Goal: Task Accomplishment & Management: Manage account settings

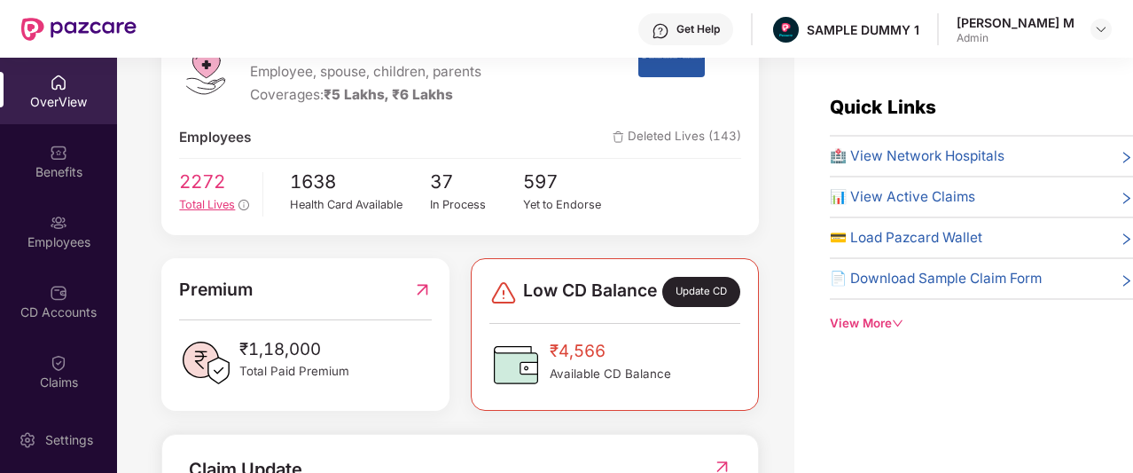
scroll to position [269, 0]
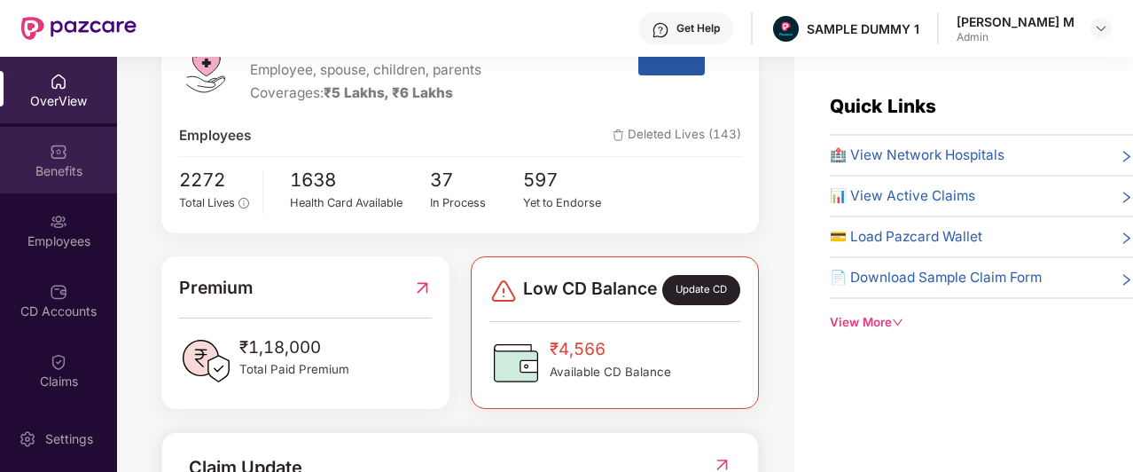
click at [57, 167] on div "Benefits" at bounding box center [58, 171] width 117 height 18
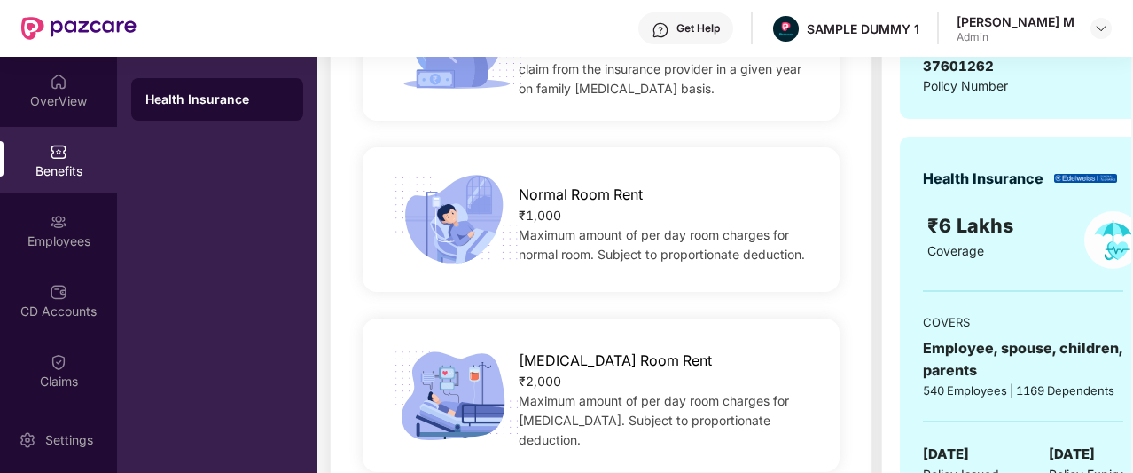
scroll to position [396, 0]
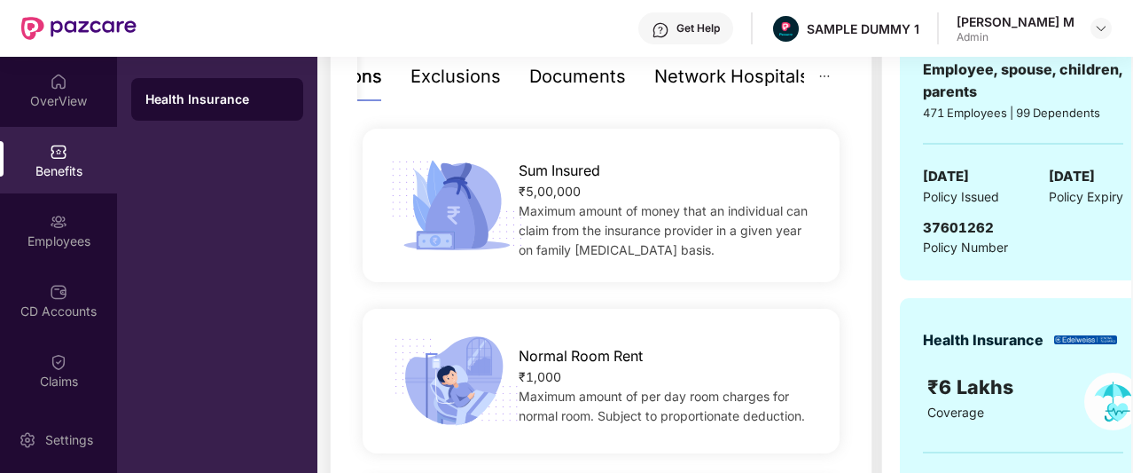
click at [575, 84] on div "Documents" at bounding box center [577, 76] width 97 height 27
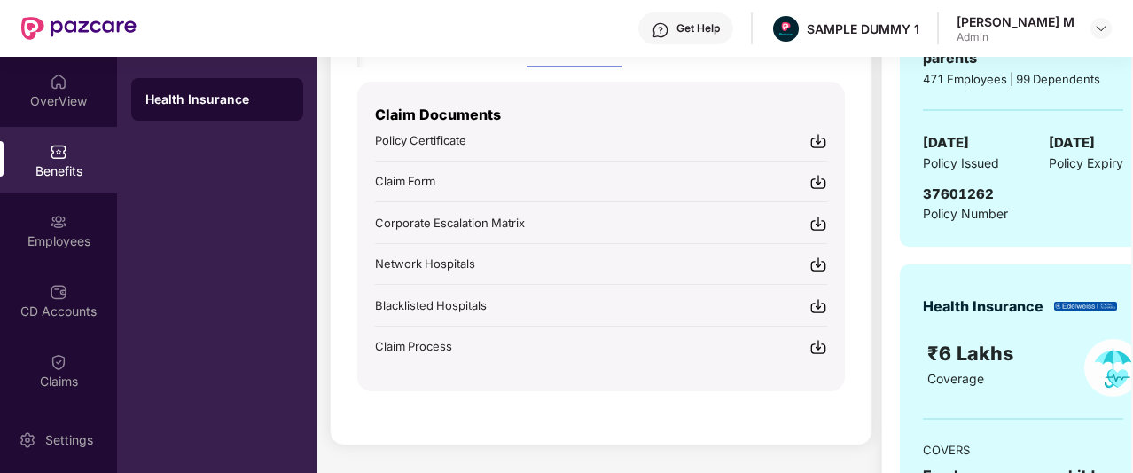
scroll to position [382, 0]
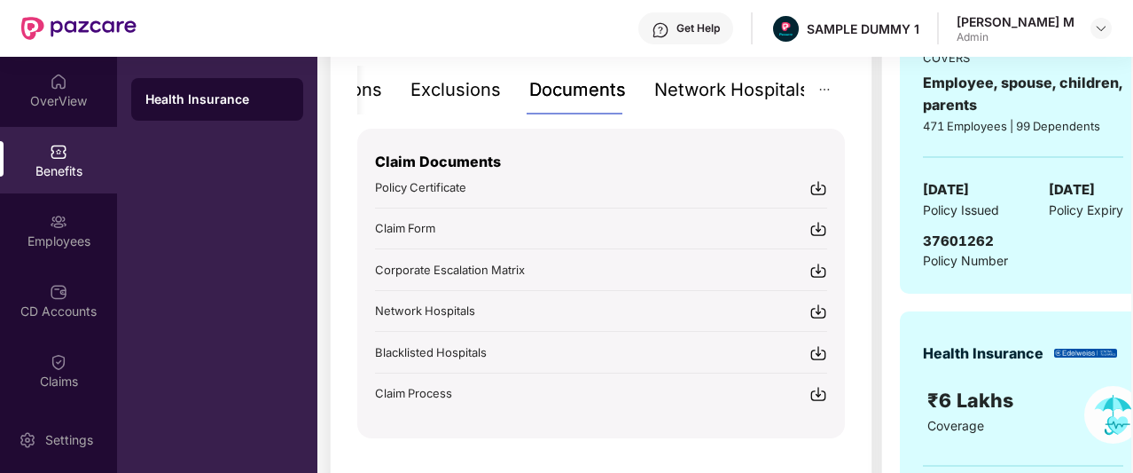
click at [722, 85] on div "Network Hospitals" at bounding box center [732, 89] width 155 height 27
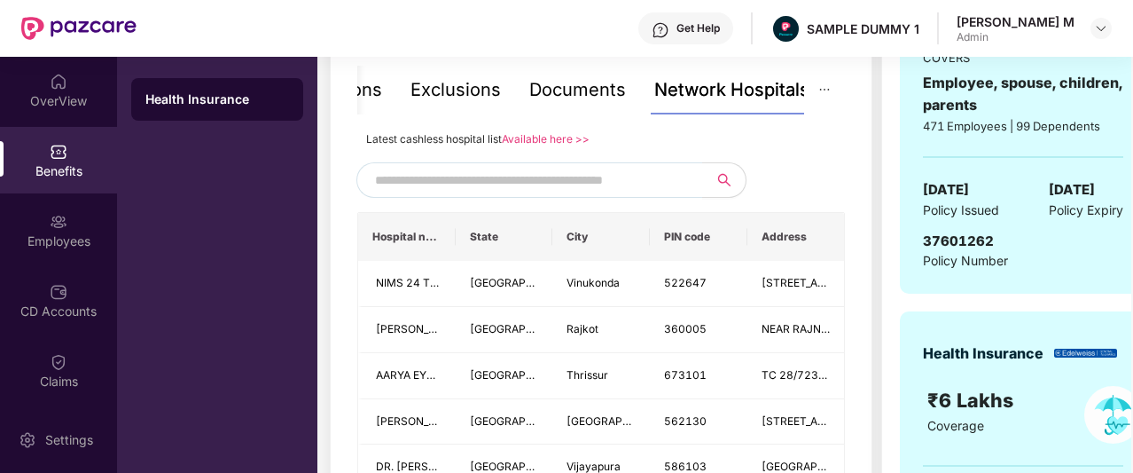
click at [513, 180] on input "text" at bounding box center [526, 180] width 303 height 27
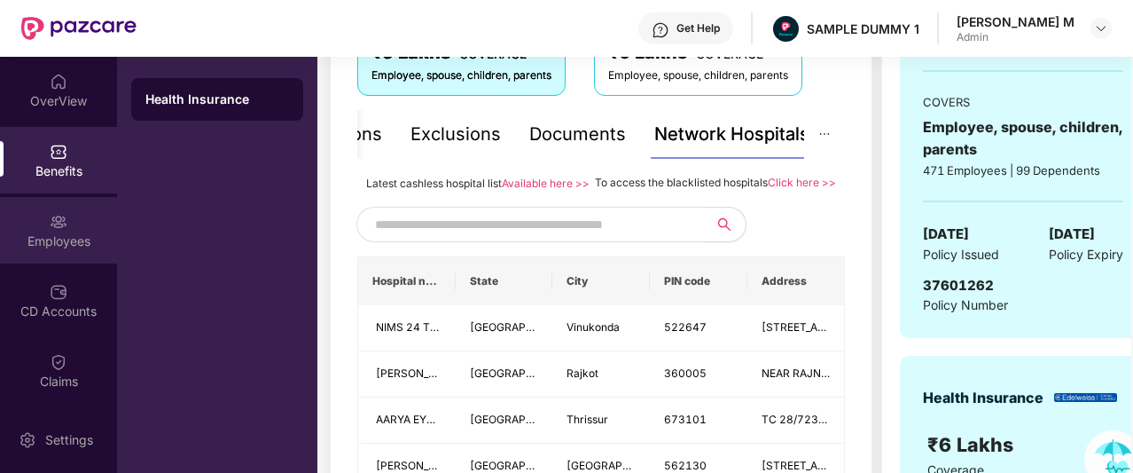
click at [58, 211] on div at bounding box center [59, 220] width 18 height 18
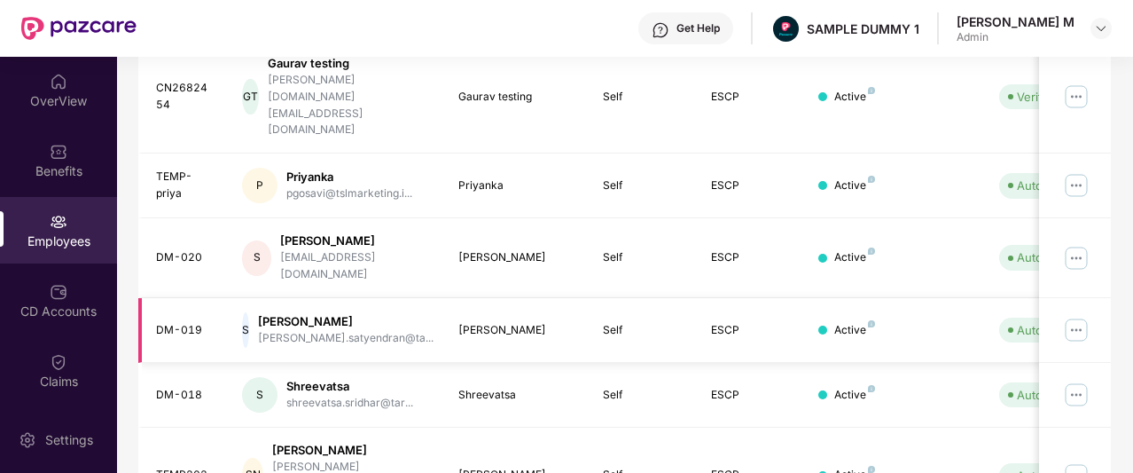
scroll to position [0, 0]
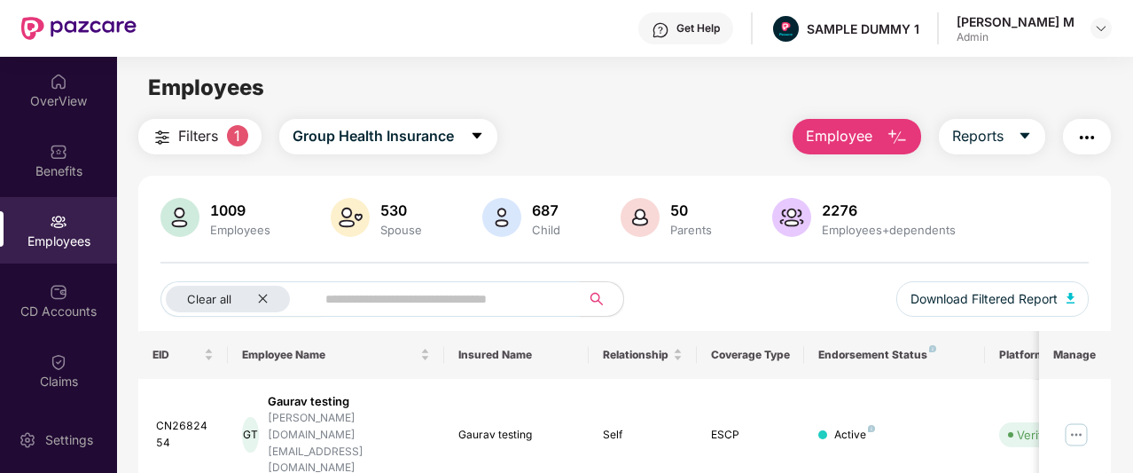
click at [876, 136] on button "Employee" at bounding box center [857, 136] width 129 height 35
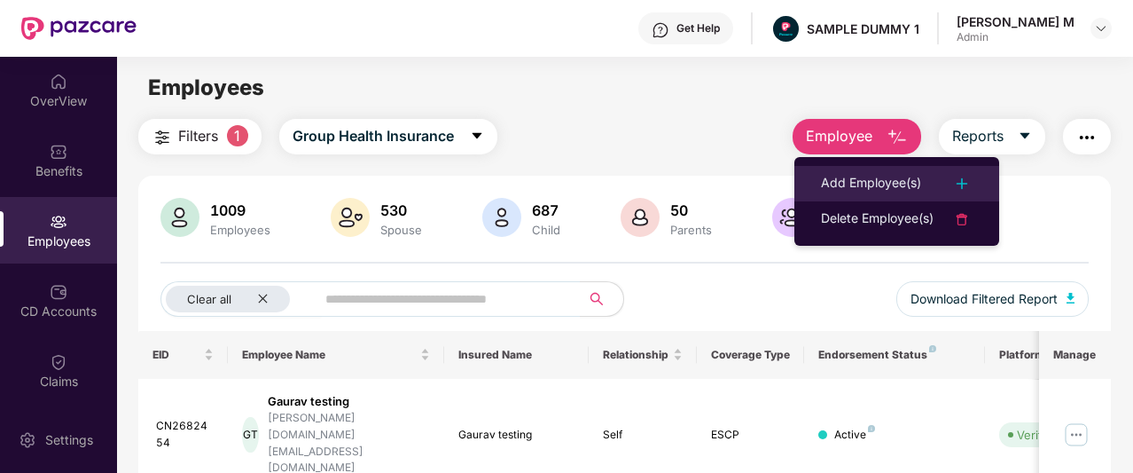
click at [876, 182] on div "Add Employee(s)" at bounding box center [871, 183] width 100 height 21
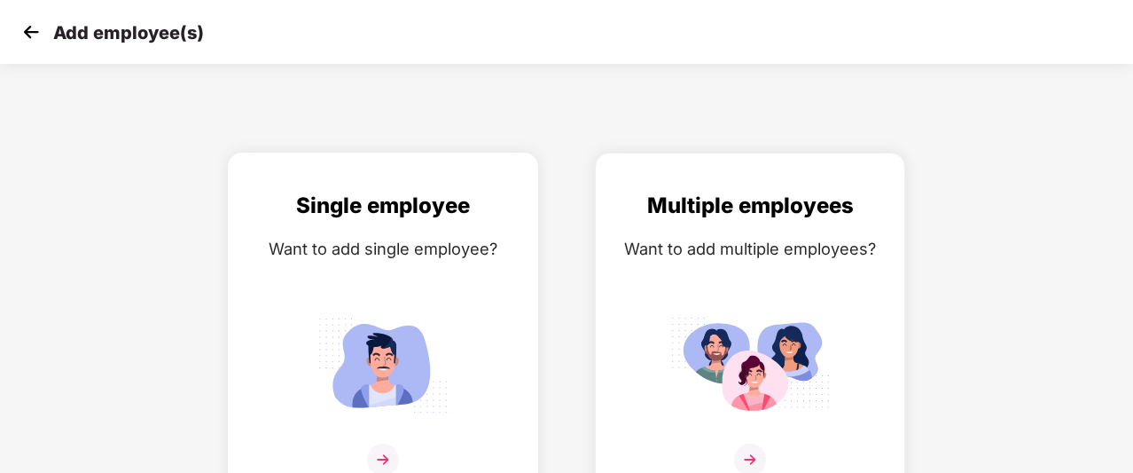
scroll to position [28, 0]
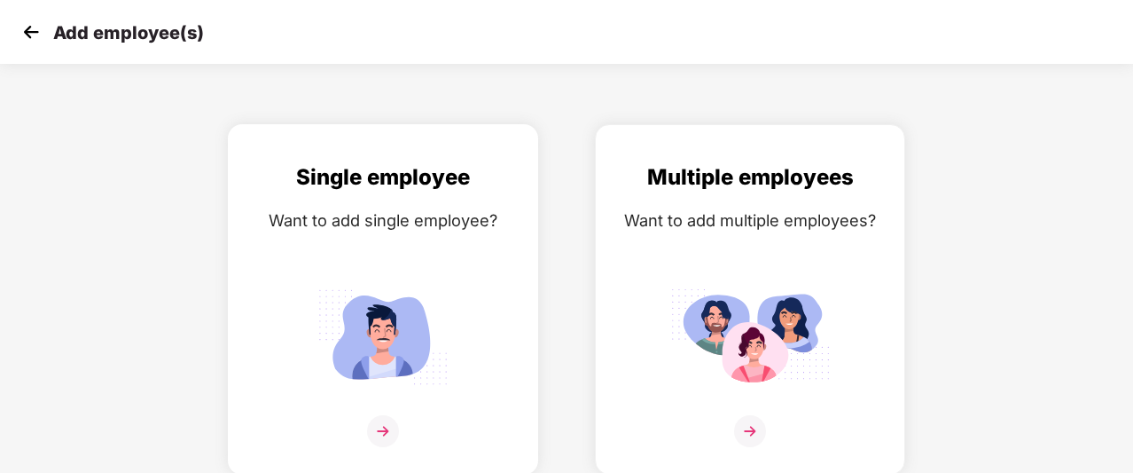
click at [376, 416] on img at bounding box center [383, 431] width 32 height 32
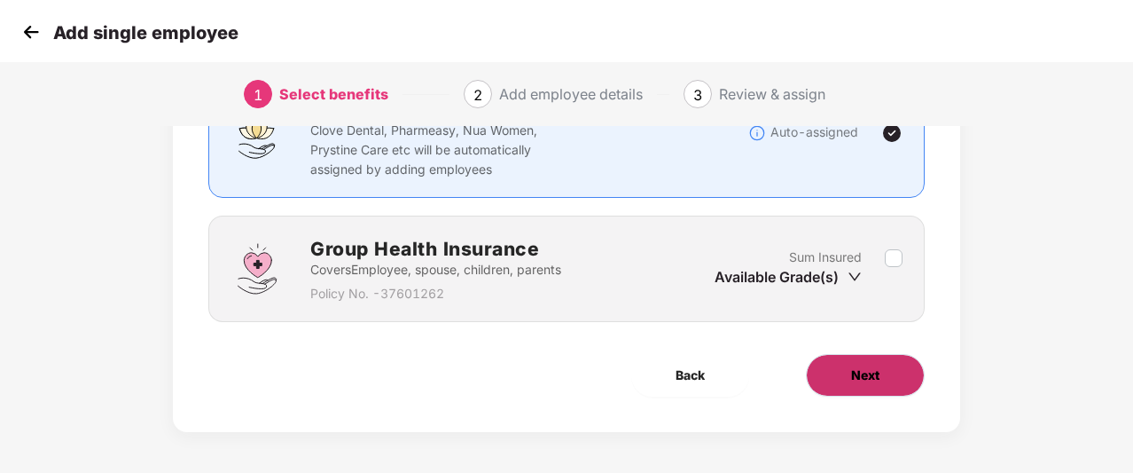
scroll to position [181, 0]
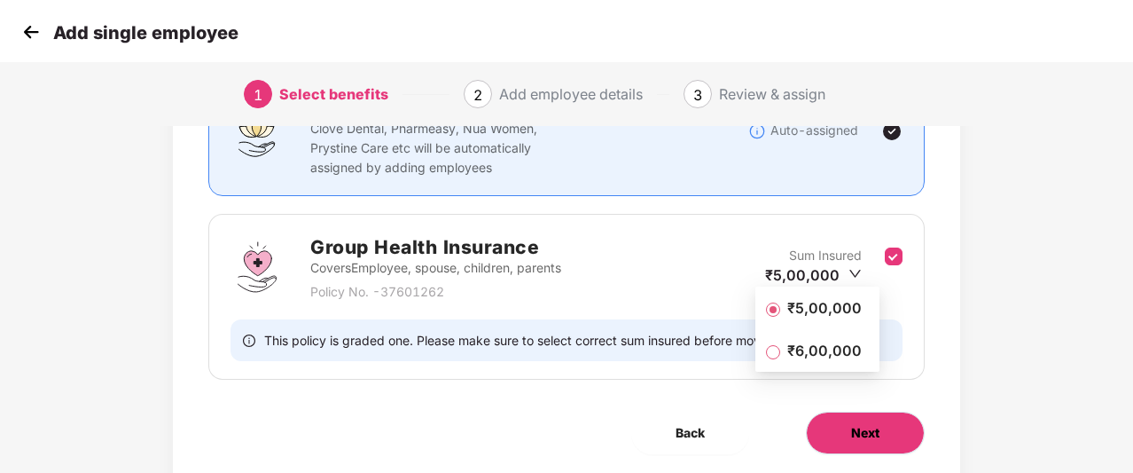
click at [859, 430] on span "Next" at bounding box center [865, 433] width 28 height 20
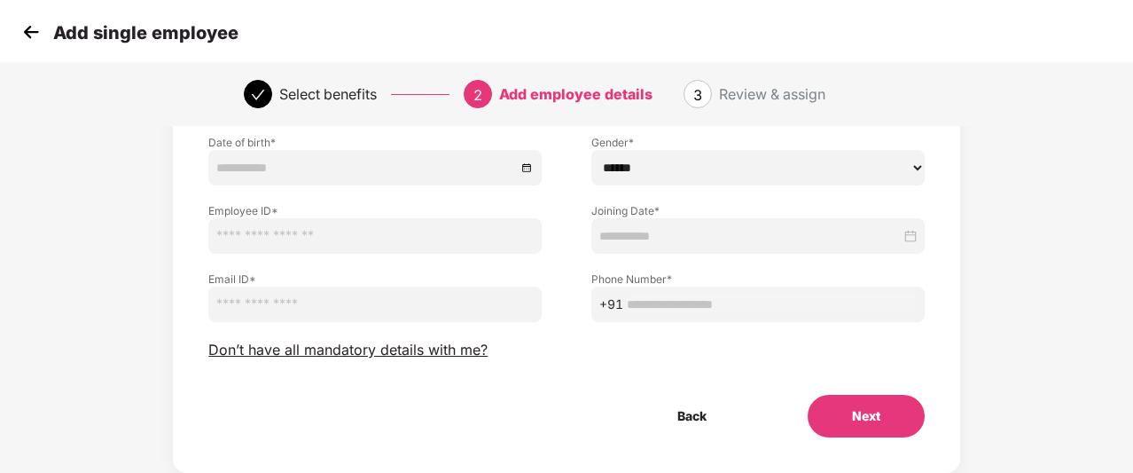
scroll to position [194, 0]
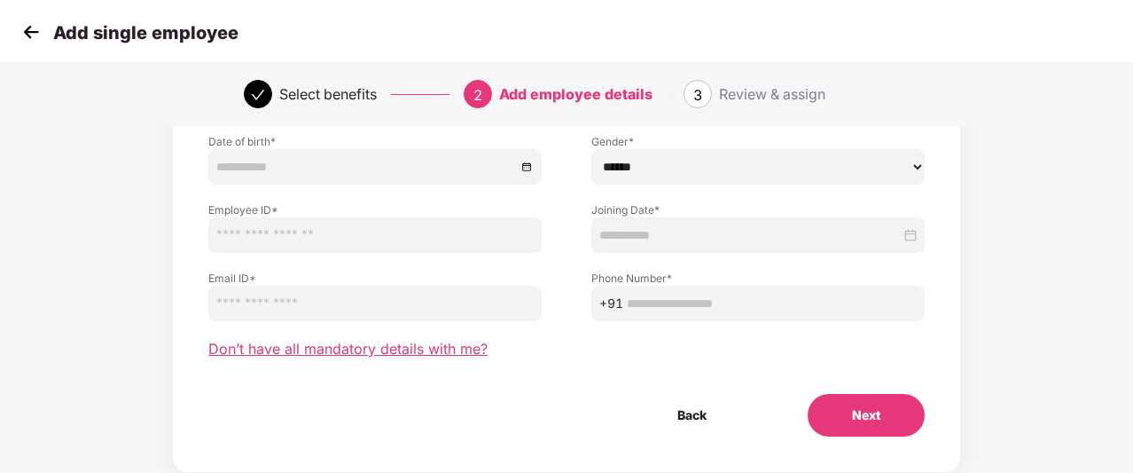
click at [451, 346] on span "Don’t have all mandatory details with me?" at bounding box center [347, 349] width 279 height 19
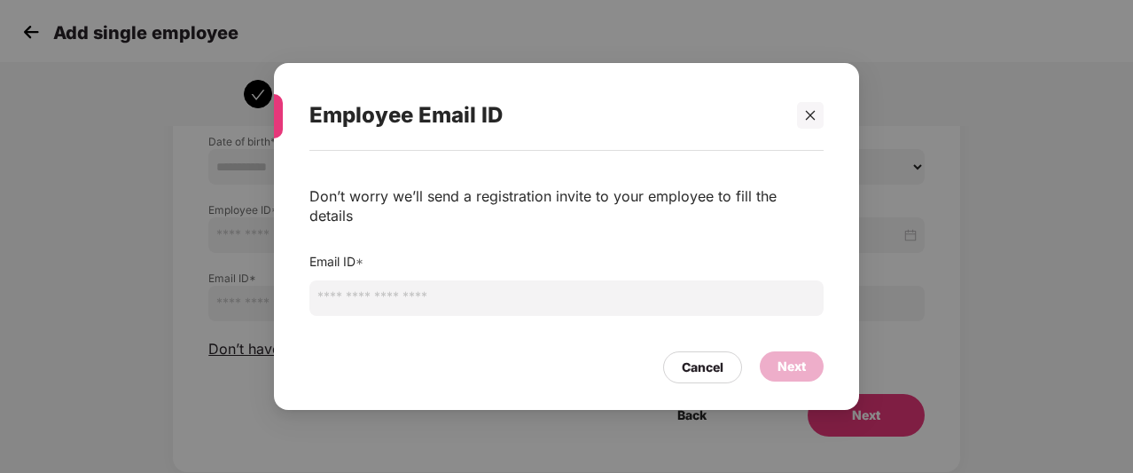
click at [608, 295] on input "email" at bounding box center [567, 297] width 514 height 35
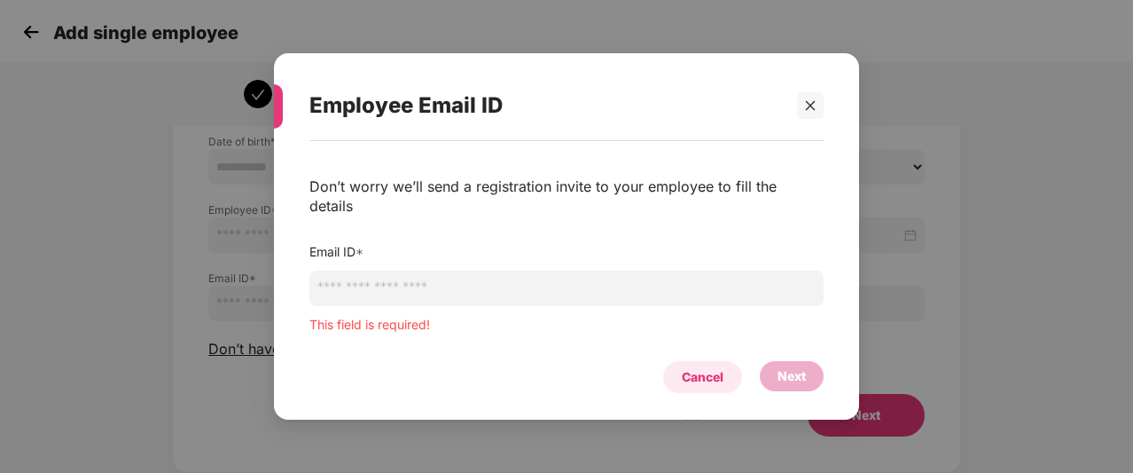
click at [696, 367] on div "Cancel" at bounding box center [703, 377] width 42 height 20
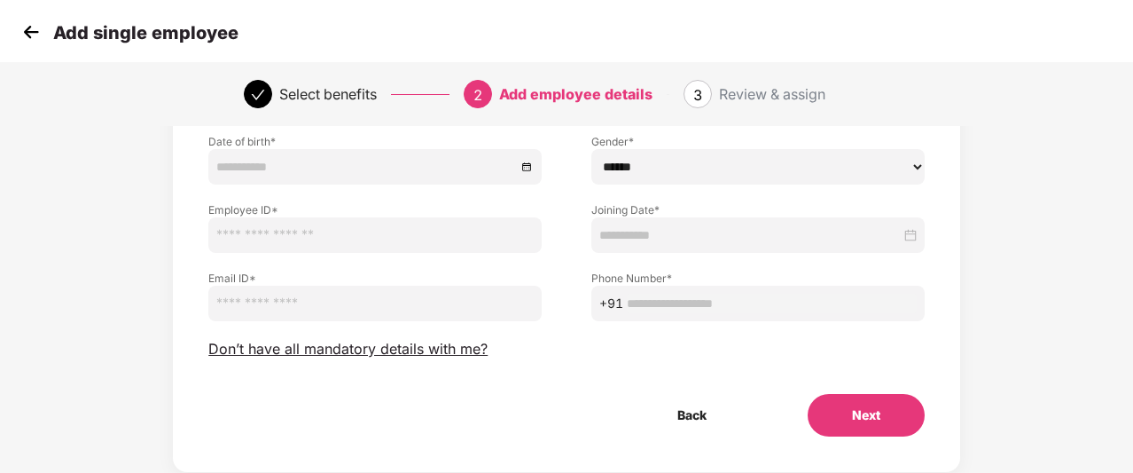
click at [30, 31] on img at bounding box center [31, 32] width 27 height 27
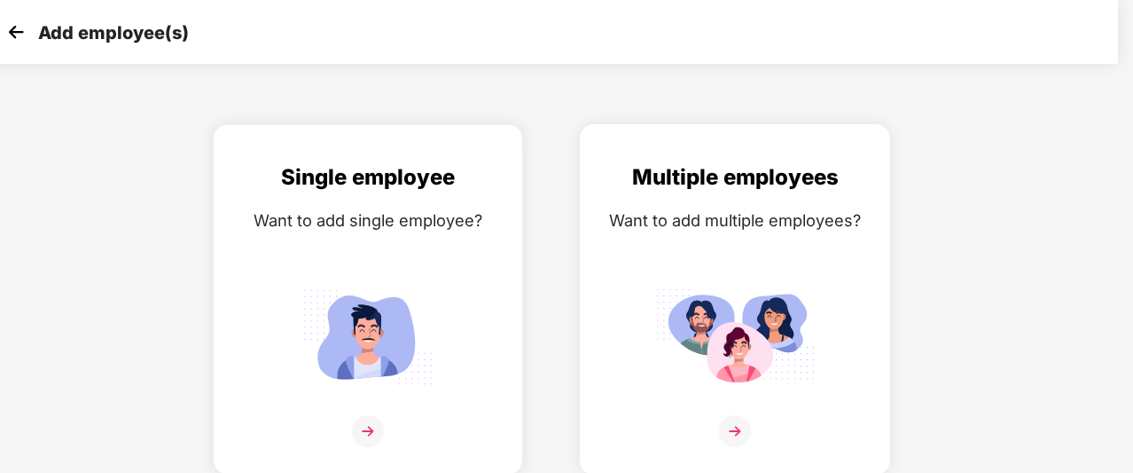
scroll to position [28, 16]
click at [732, 415] on img at bounding box center [734, 431] width 32 height 32
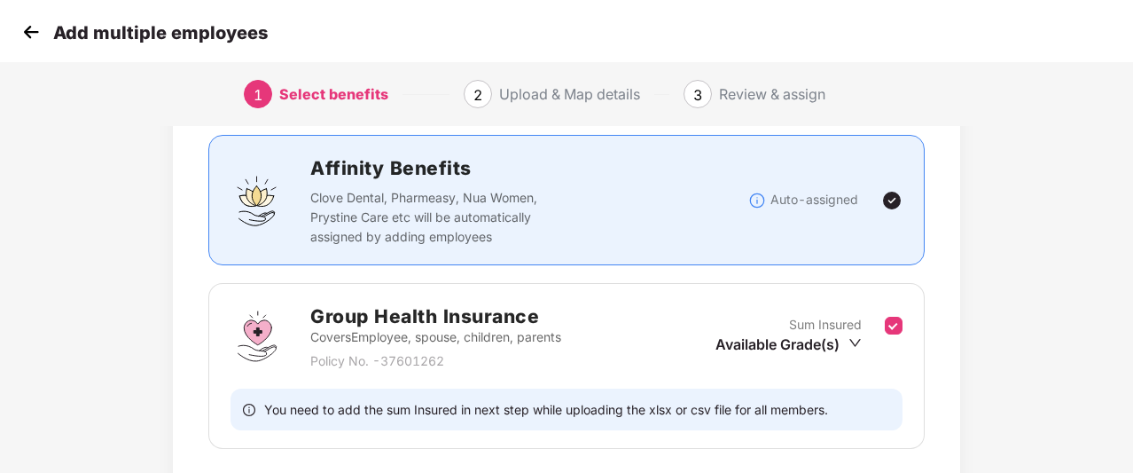
scroll to position [240, 2]
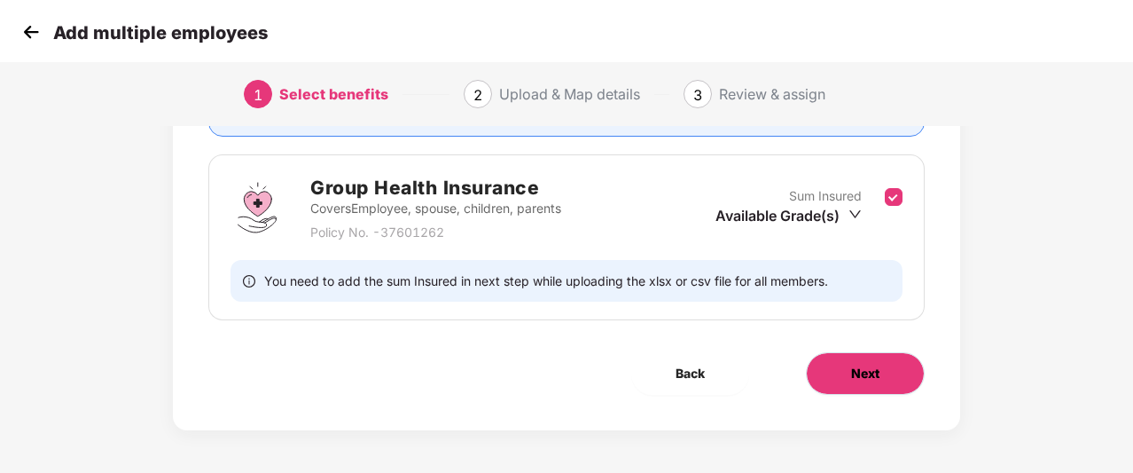
click at [848, 374] on button "Next" at bounding box center [865, 373] width 119 height 43
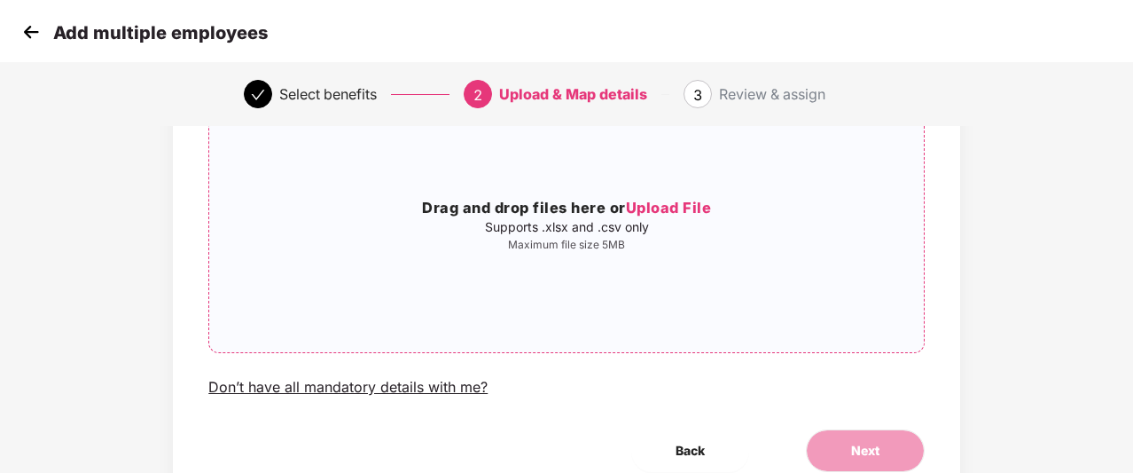
scroll to position [161, 2]
click at [34, 29] on img at bounding box center [31, 32] width 27 height 27
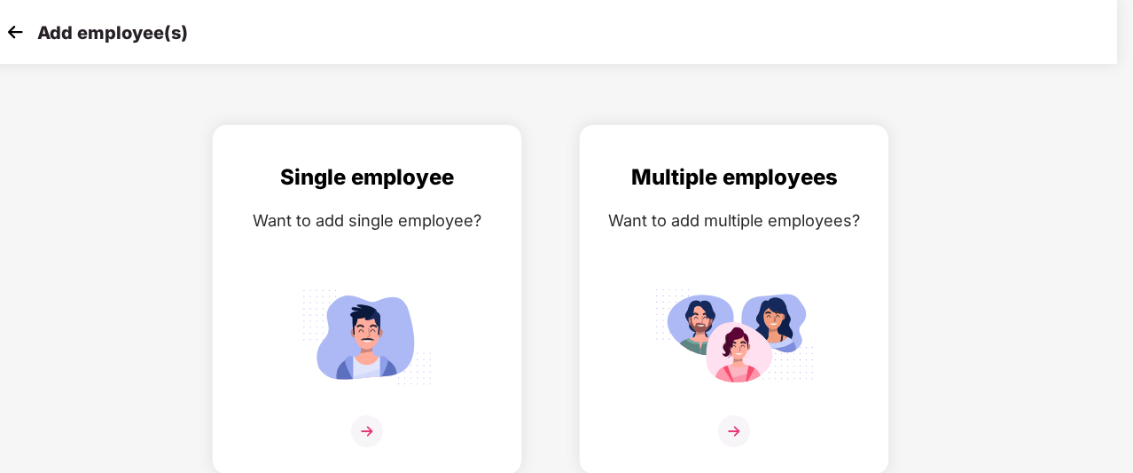
click at [21, 30] on img at bounding box center [15, 32] width 27 height 27
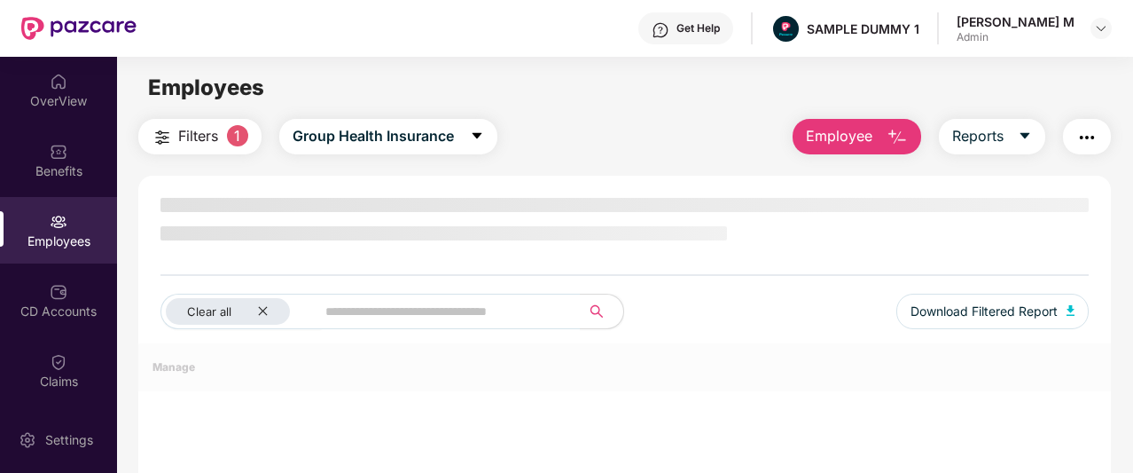
click at [850, 140] on span "Employee" at bounding box center [839, 136] width 67 height 22
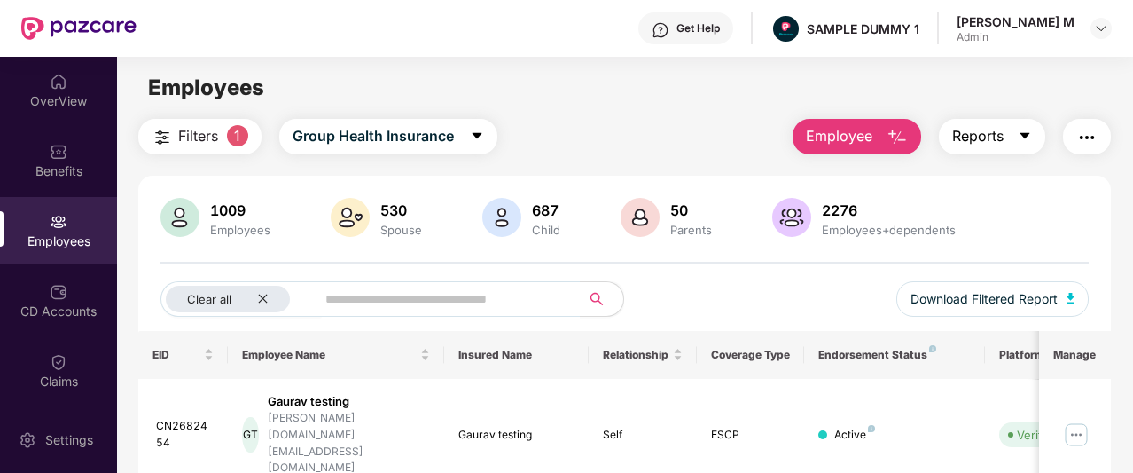
click at [1029, 137] on icon "caret-down" at bounding box center [1026, 136] width 10 height 6
click at [1093, 125] on button "button" at bounding box center [1087, 136] width 48 height 35
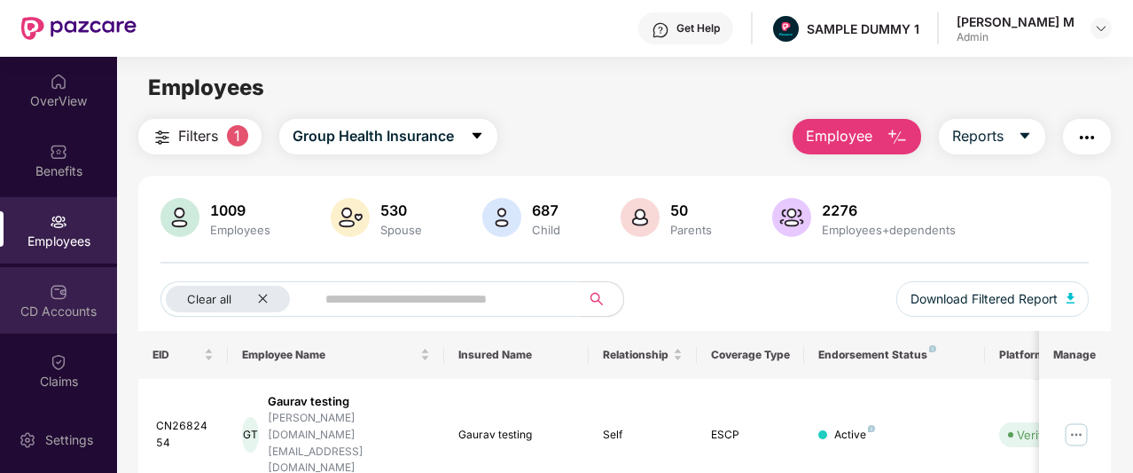
click at [59, 286] on img at bounding box center [59, 292] width 18 height 18
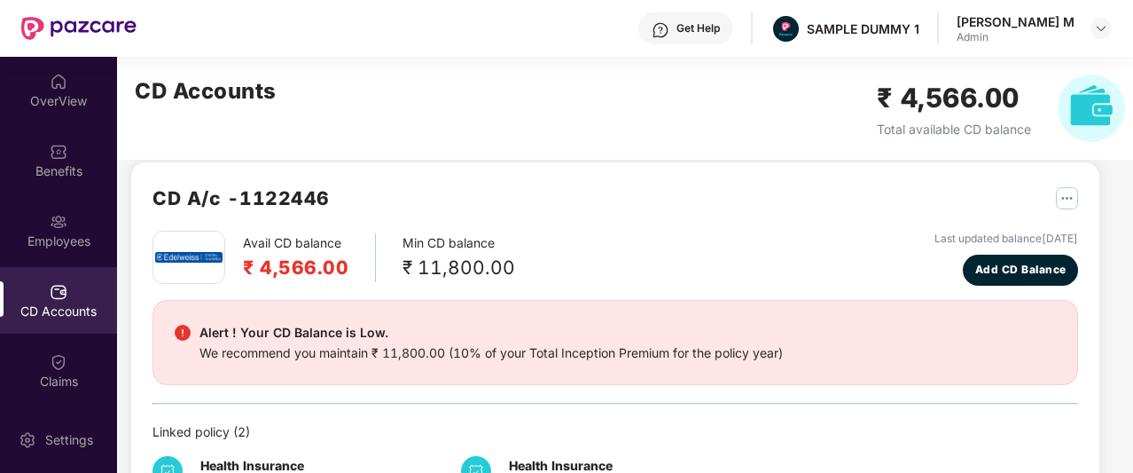
scroll to position [20, 0]
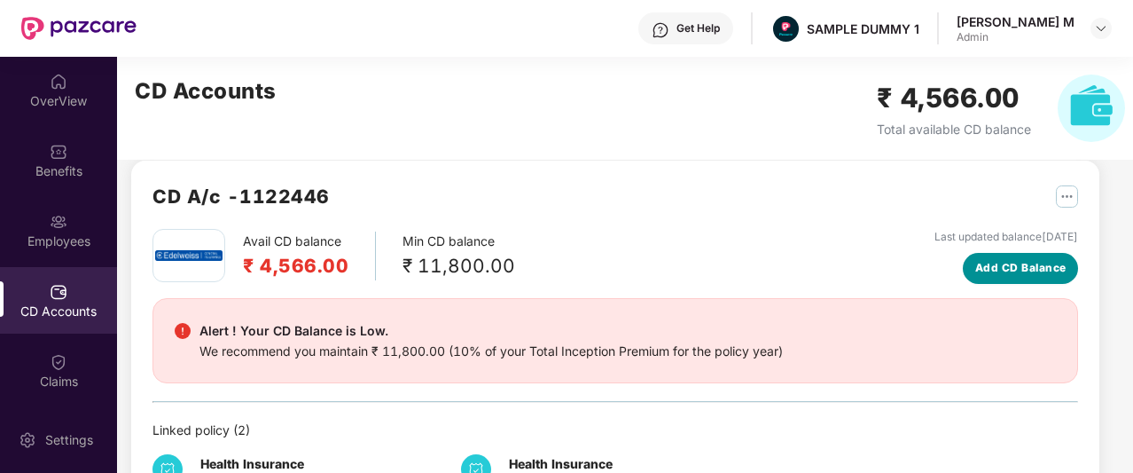
click at [1016, 269] on span "Add CD Balance" at bounding box center [1021, 268] width 91 height 17
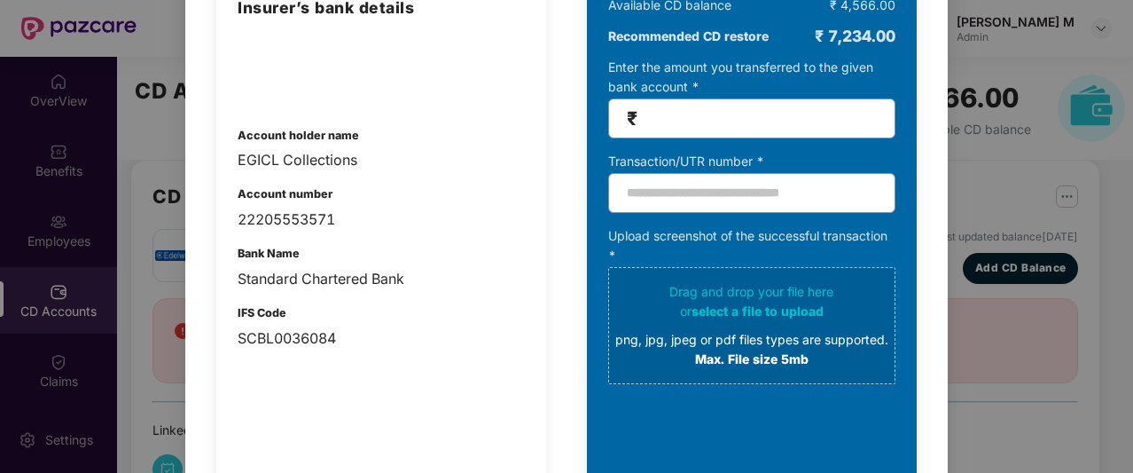
scroll to position [0, 0]
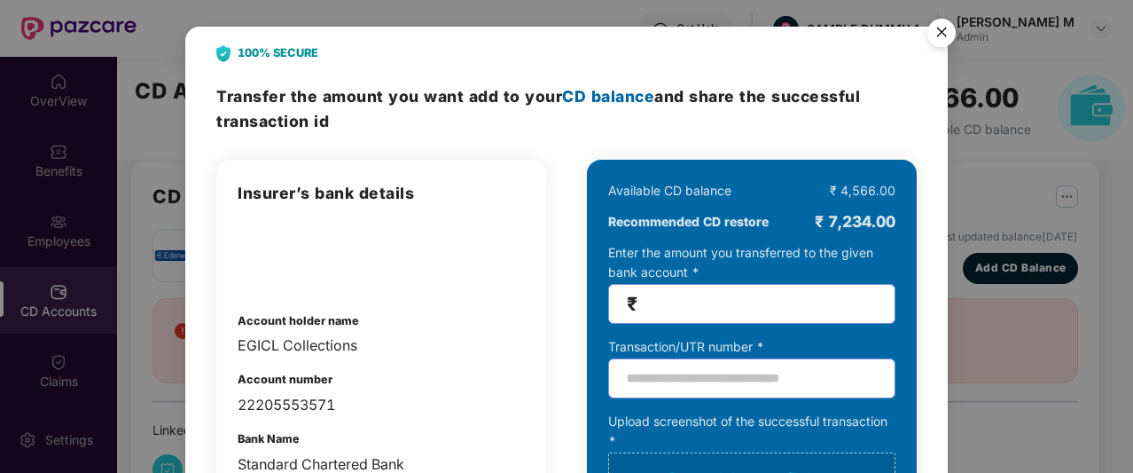
click at [949, 32] on img "Close" at bounding box center [942, 36] width 50 height 50
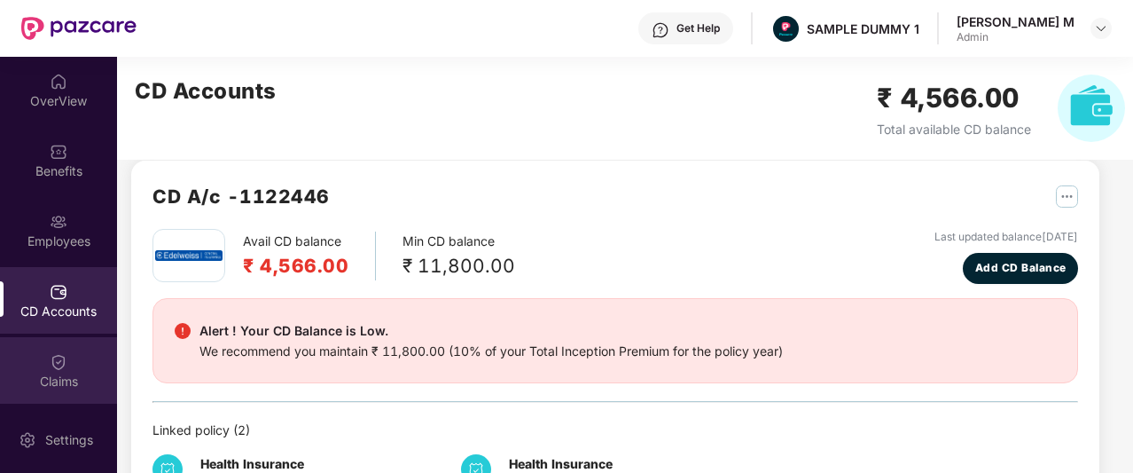
click at [53, 389] on div "Claims" at bounding box center [58, 370] width 117 height 67
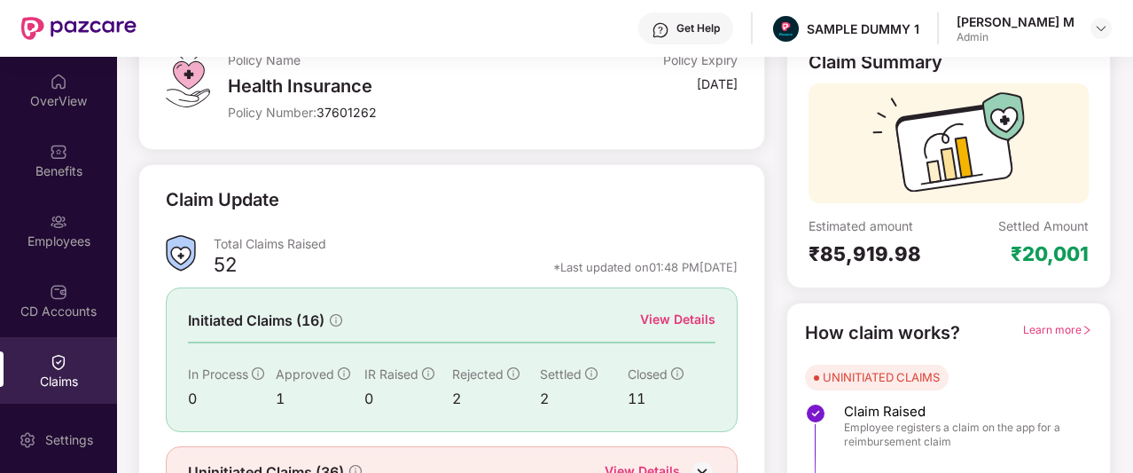
scroll to position [220, 0]
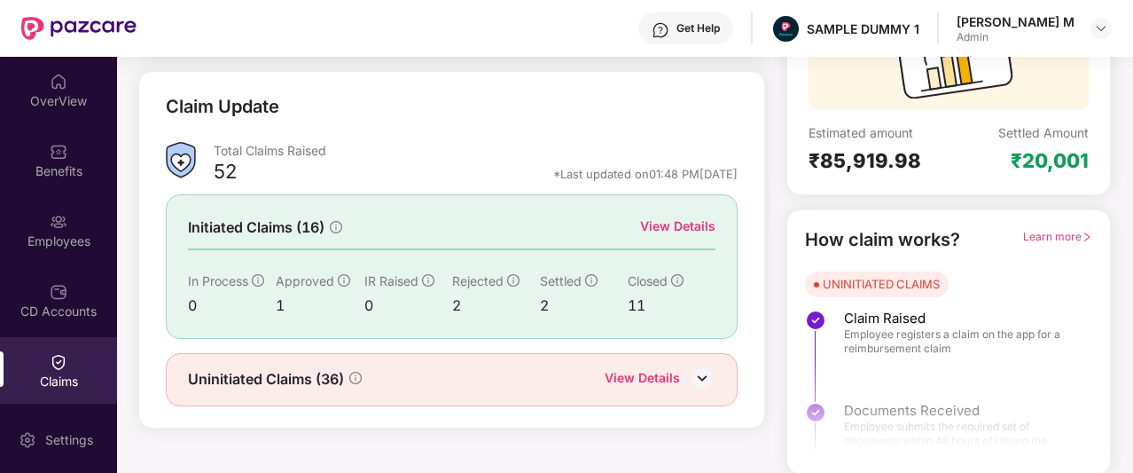
click at [667, 223] on div "View Details" at bounding box center [677, 226] width 75 height 20
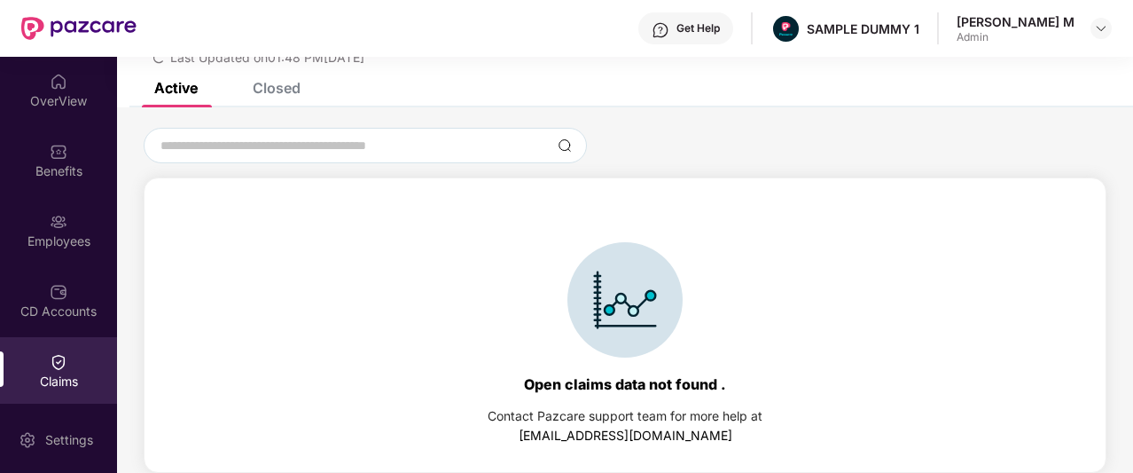
scroll to position [76, 0]
click at [270, 82] on div "Closed" at bounding box center [277, 88] width 48 height 18
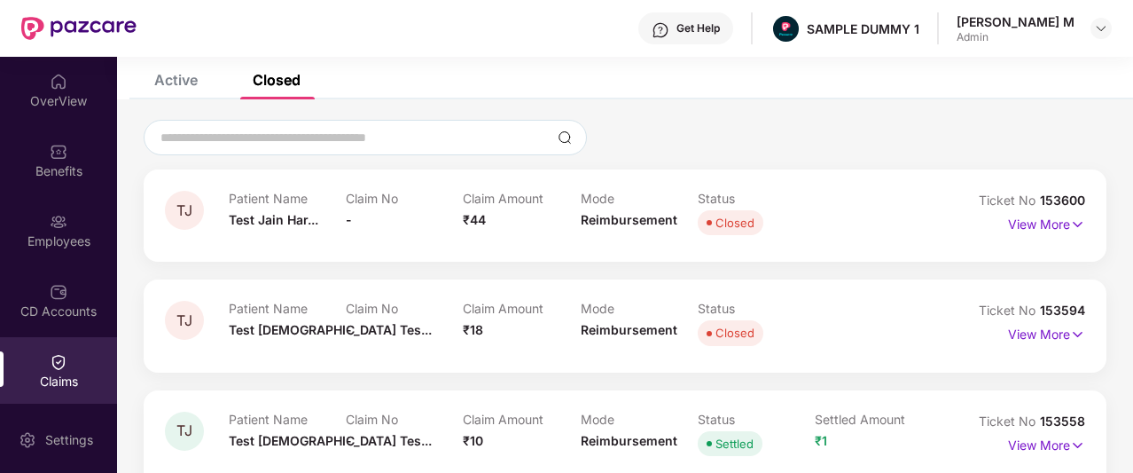
scroll to position [90, 0]
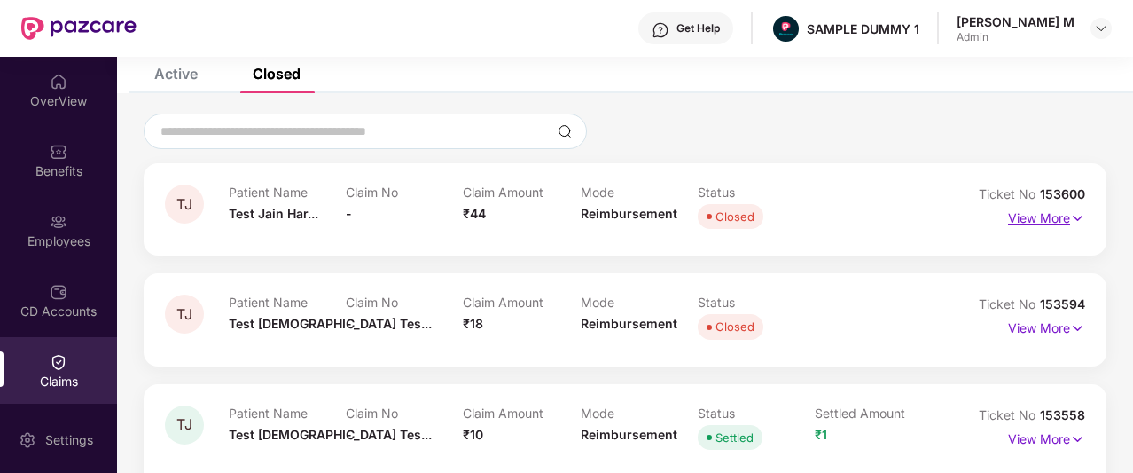
click at [1068, 217] on p "View More" at bounding box center [1046, 216] width 77 height 24
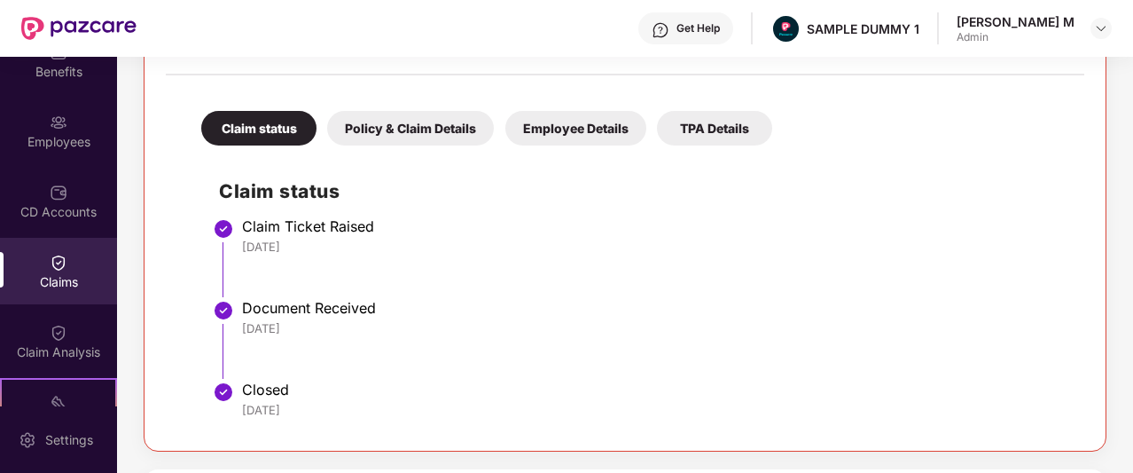
scroll to position [103, 0]
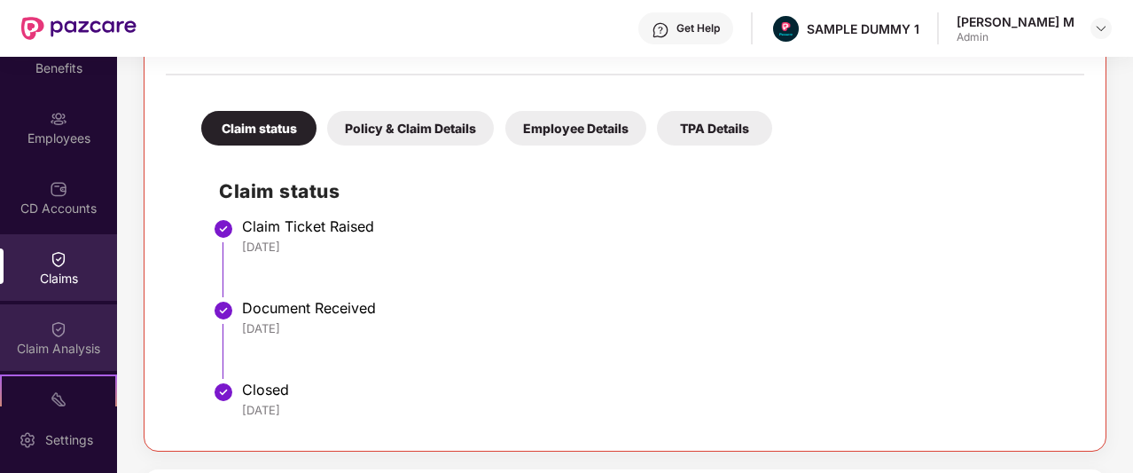
click at [57, 330] on img at bounding box center [59, 329] width 18 height 18
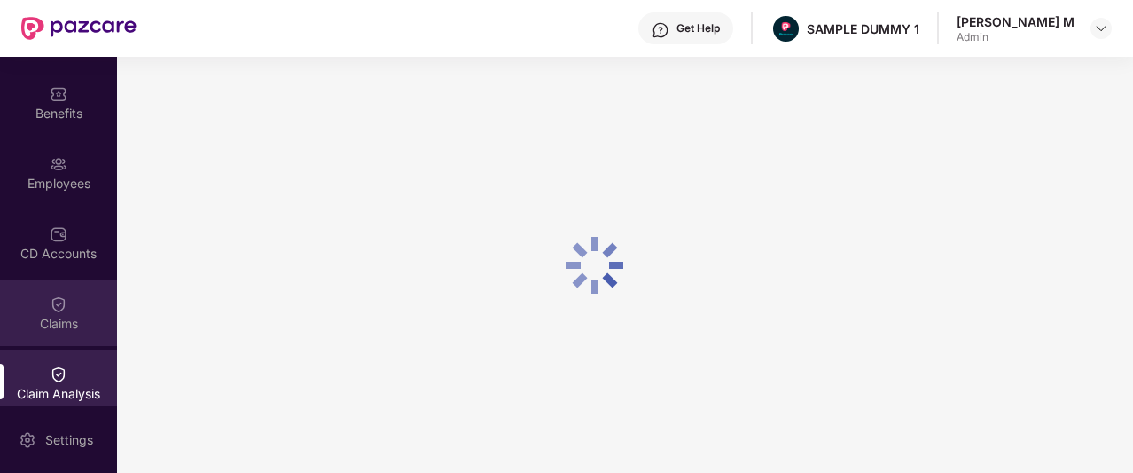
scroll to position [55, 0]
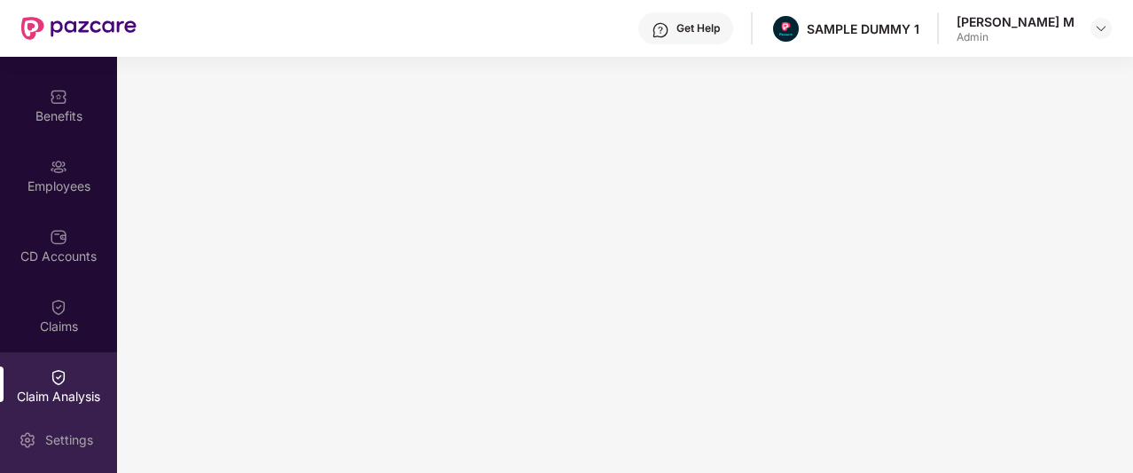
click at [50, 443] on div "Settings" at bounding box center [69, 440] width 59 height 18
